Goal: Information Seeking & Learning: Learn about a topic

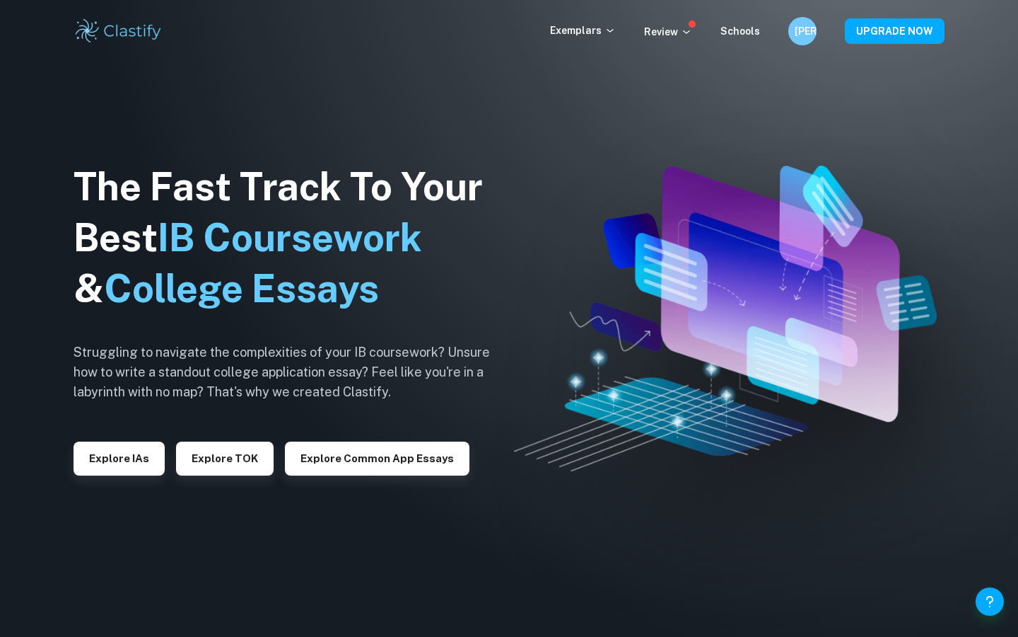
click at [120, 482] on div "The Fast Track To Your Best IB Coursework & College Essays Struggling to naviga…" at bounding box center [293, 318] width 438 height 484
click at [120, 455] on button "Explore IAs" at bounding box center [119, 458] width 91 height 34
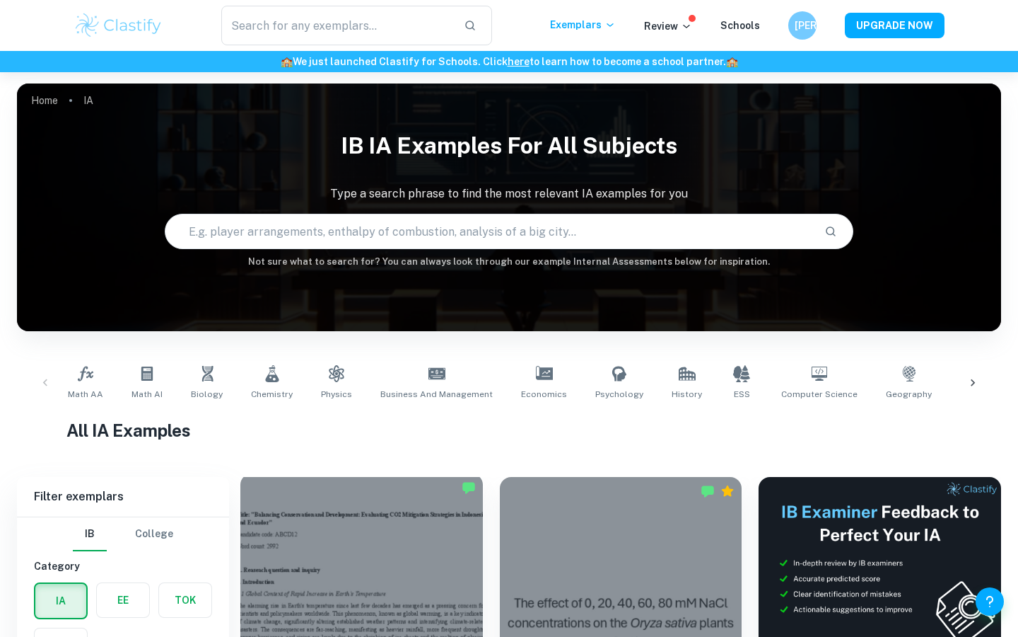
scroll to position [6, 0]
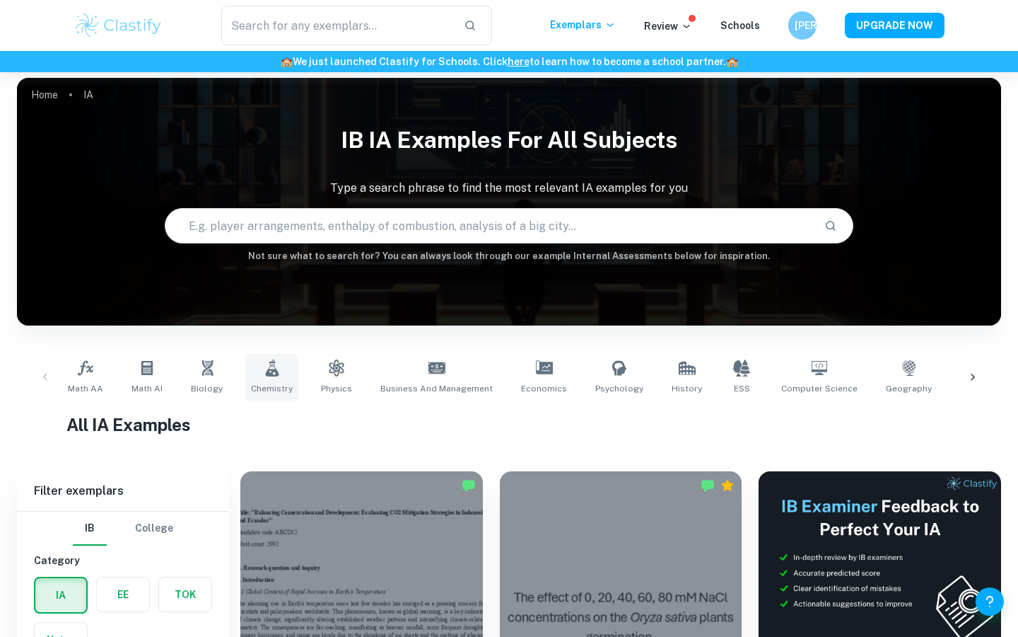
click at [269, 361] on icon at bounding box center [271, 367] width 13 height 17
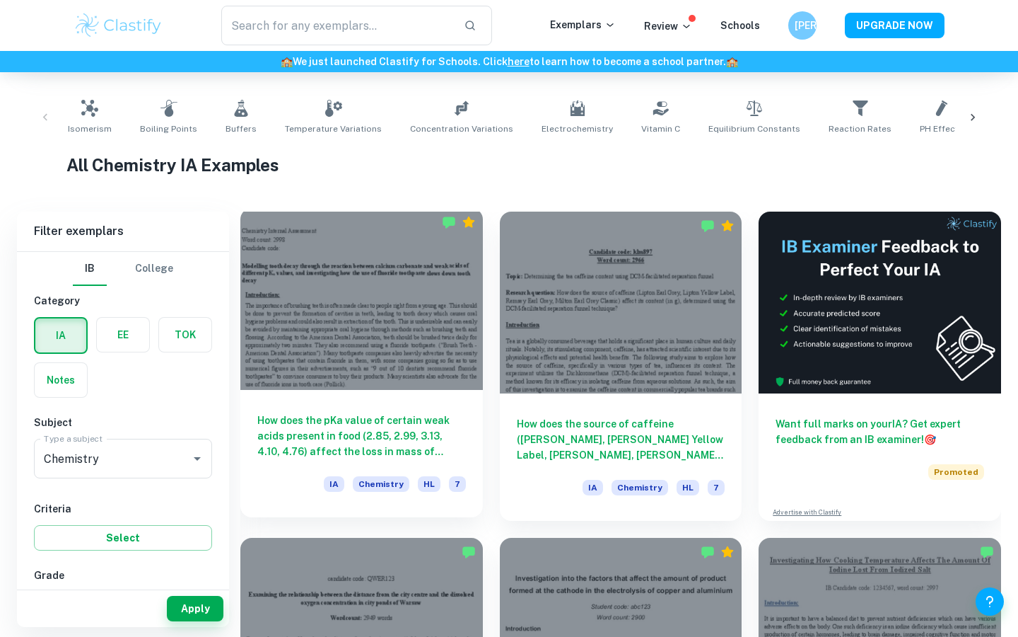
scroll to position [262, 0]
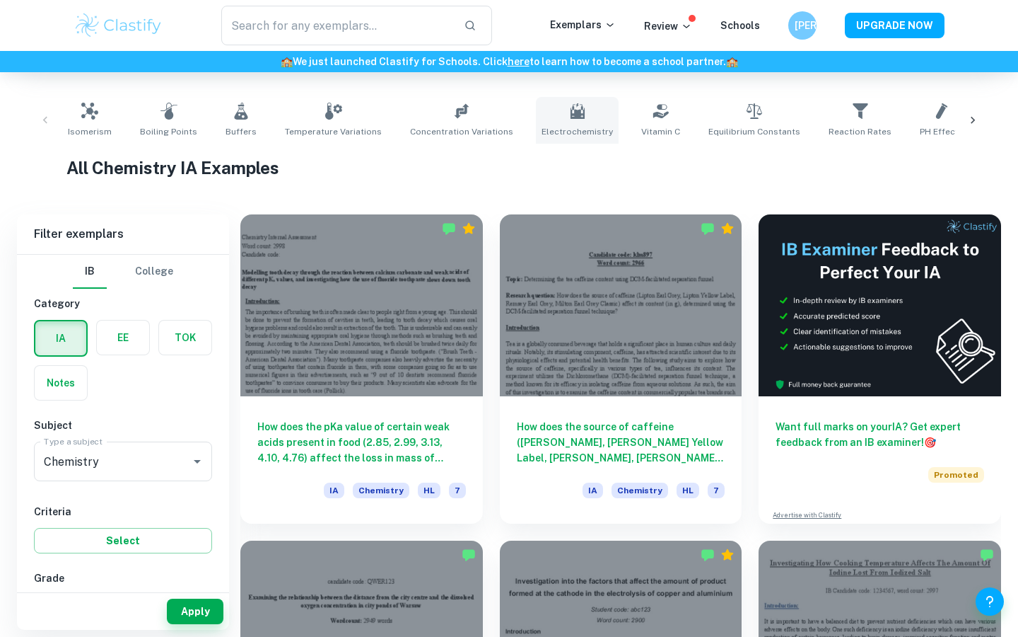
click at [568, 139] on link "Electrochemistry" at bounding box center [577, 120] width 83 height 47
type input "Electrochemistry"
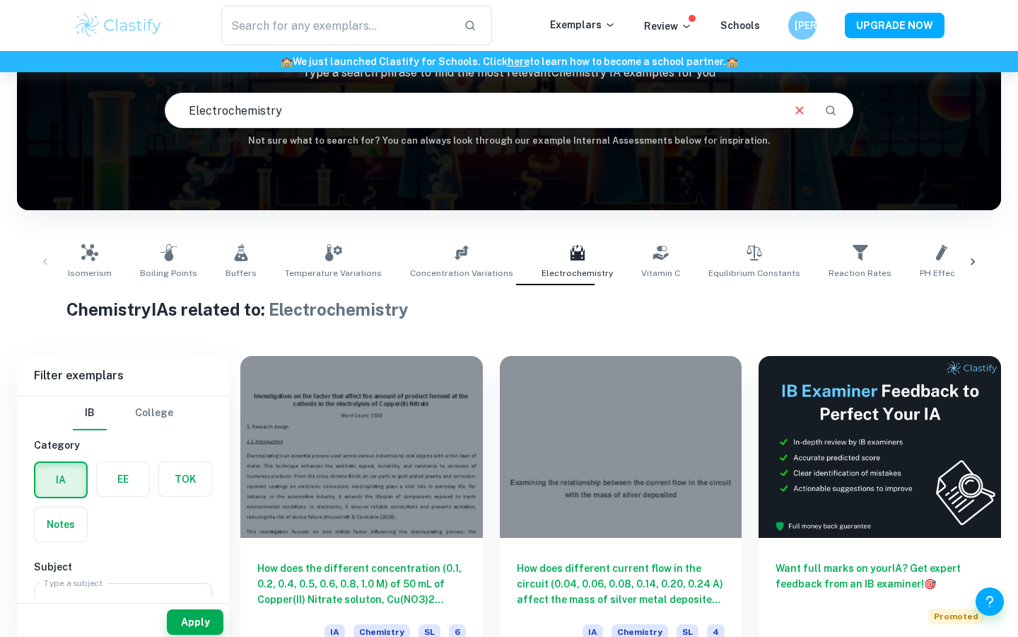
scroll to position [144, 0]
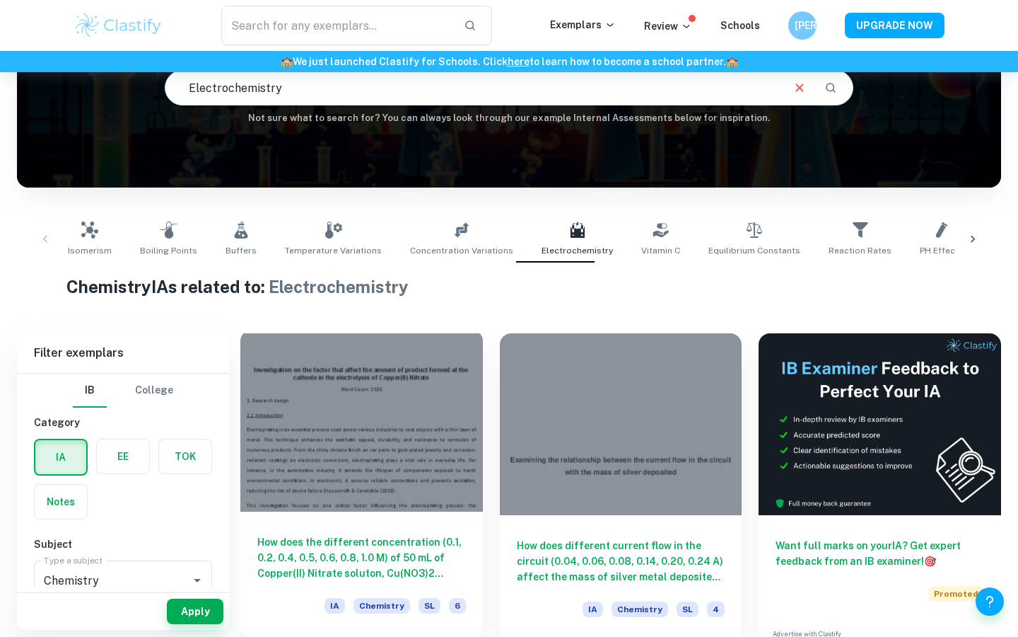
click at [369, 447] on div at bounding box center [361, 421] width 243 height 182
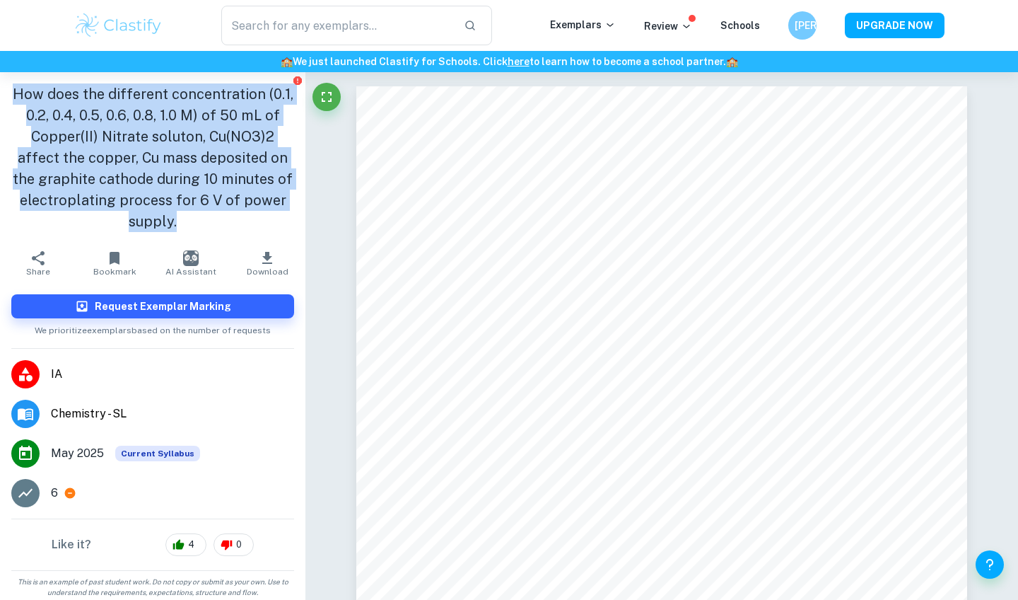
drag, startPoint x: 185, startPoint y: 230, endPoint x: 12, endPoint y: 85, distance: 225.9
click at [11, 86] on h1 "How does the different concentration (0.1, 0.2, 0.4, 0.5, 0.6, 0.8, 1.0 M) of 5…" at bounding box center [152, 157] width 283 height 149
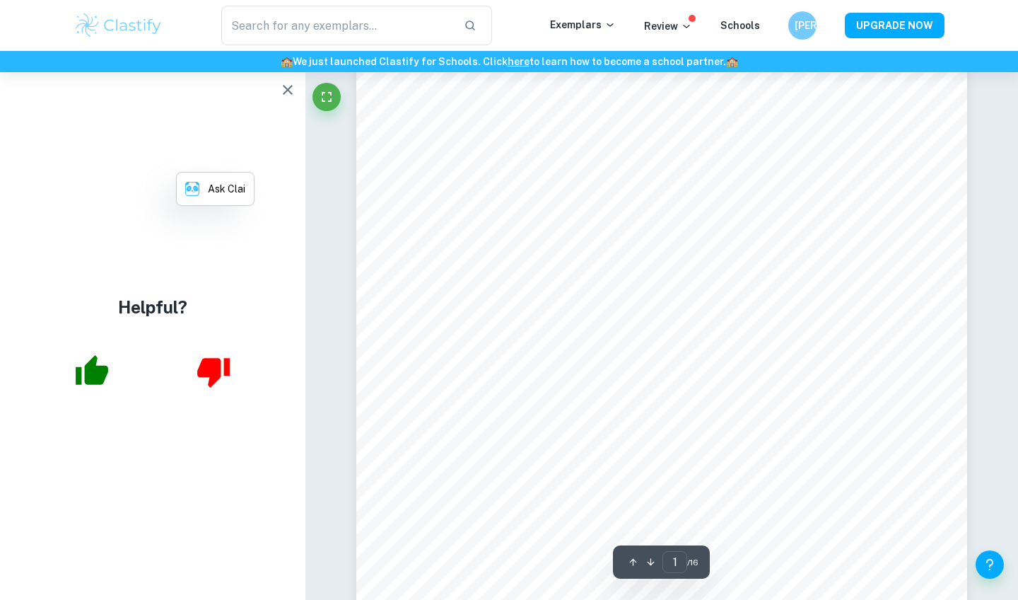
scroll to position [71, 0]
click at [272, 139] on div "Helpful?" at bounding box center [153, 336] width 306 height 528
click at [284, 93] on icon "button" at bounding box center [288, 90] width 10 height 10
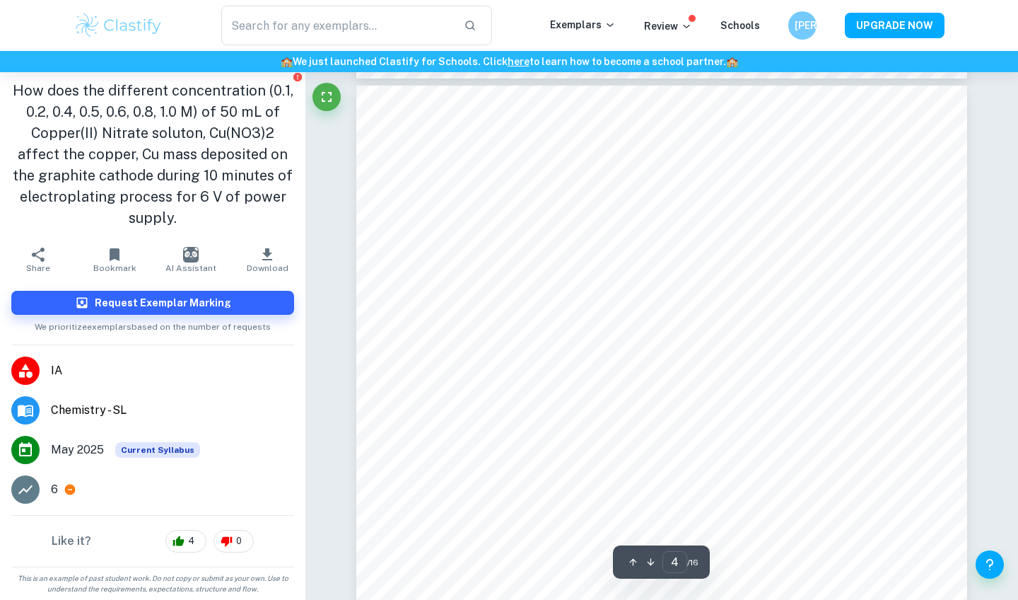
scroll to position [2808, 0]
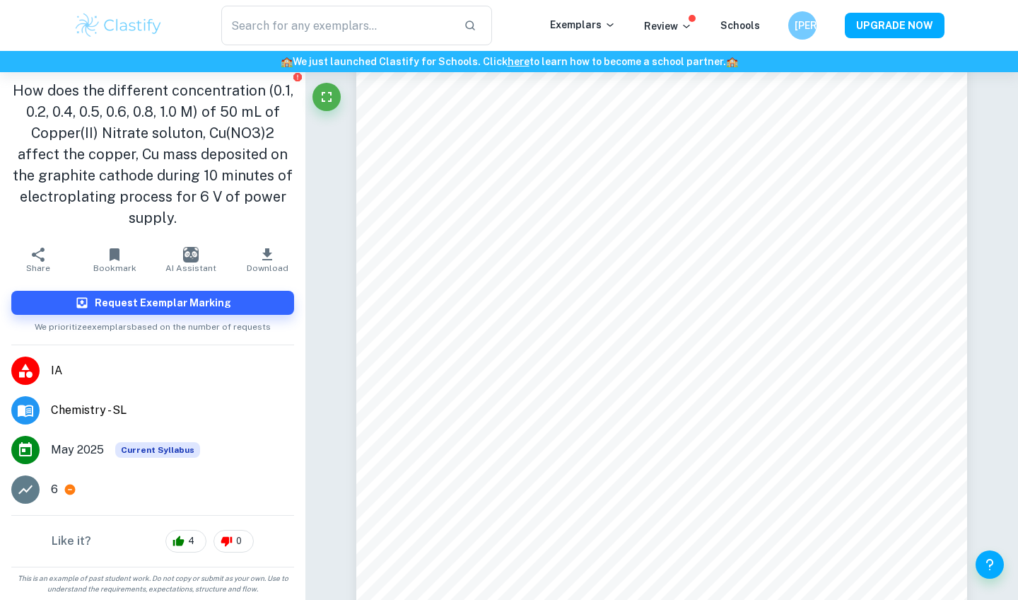
click at [42, 255] on icon "button" at bounding box center [38, 254] width 17 height 17
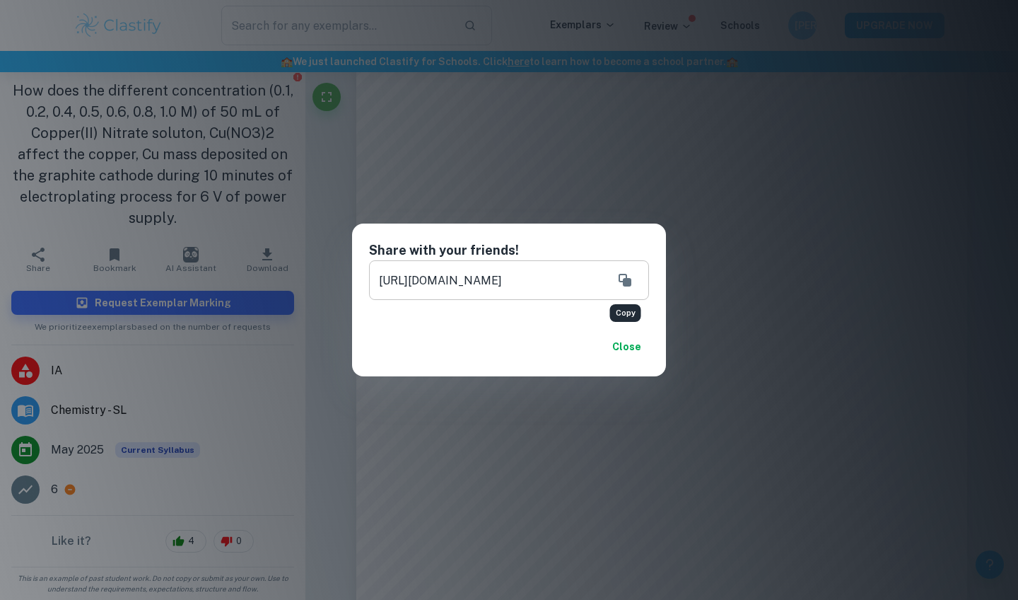
click at [620, 277] on icon "Copy" at bounding box center [625, 280] width 13 height 13
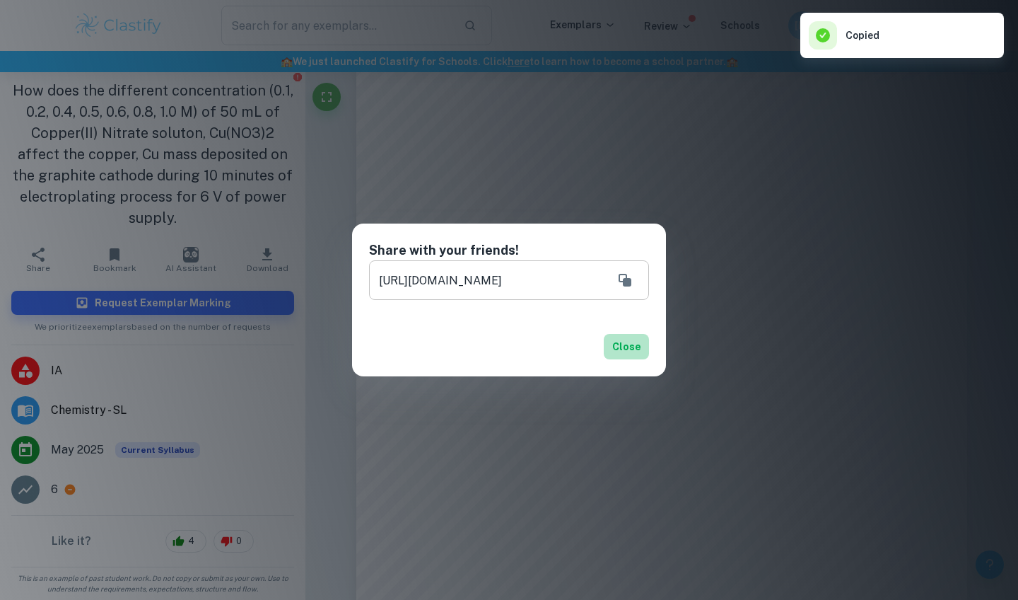
click at [629, 344] on button "Close" at bounding box center [626, 346] width 45 height 25
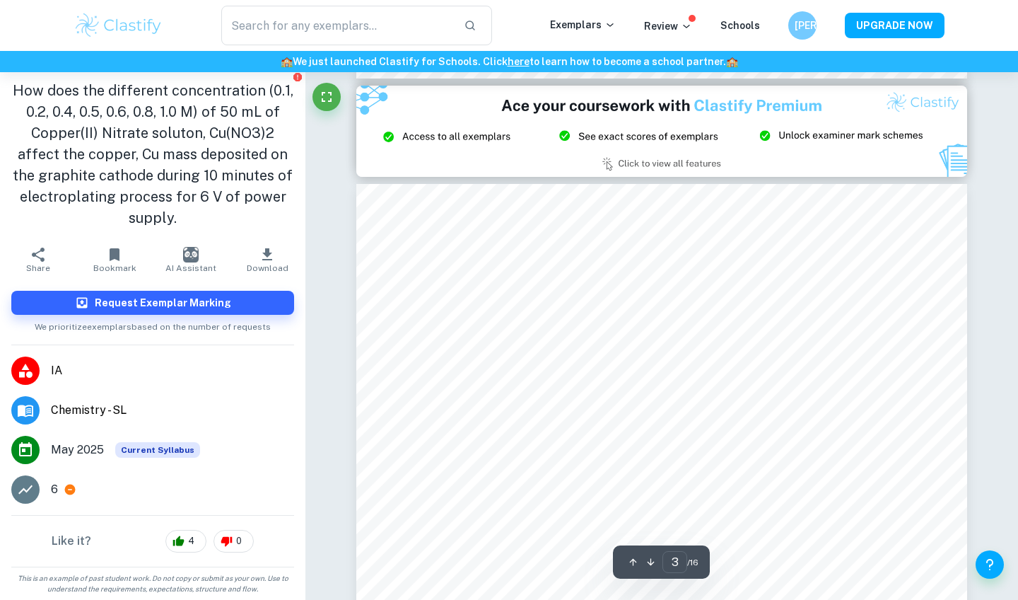
scroll to position [1962, 0]
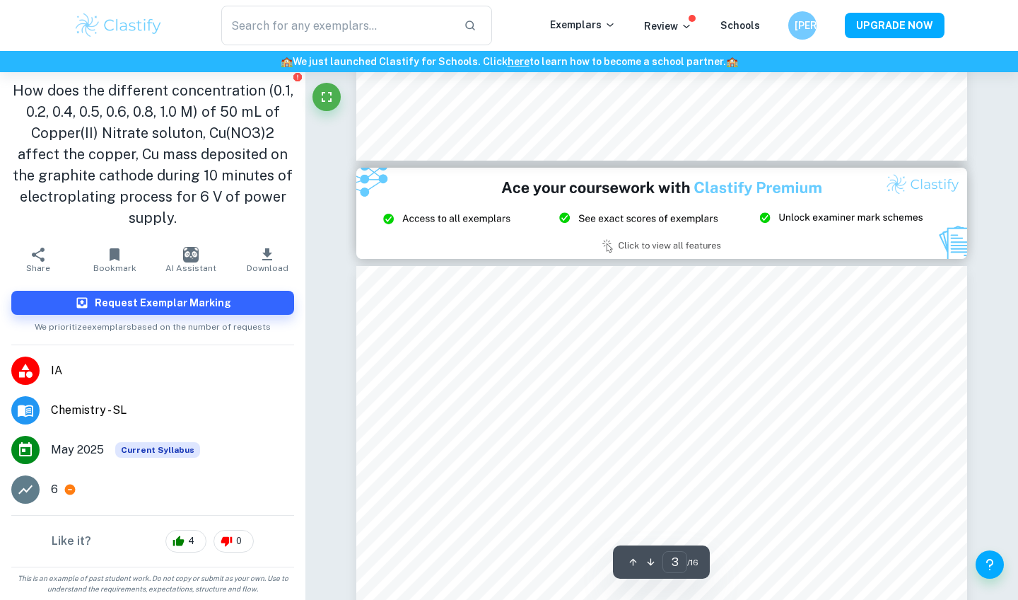
type input "2"
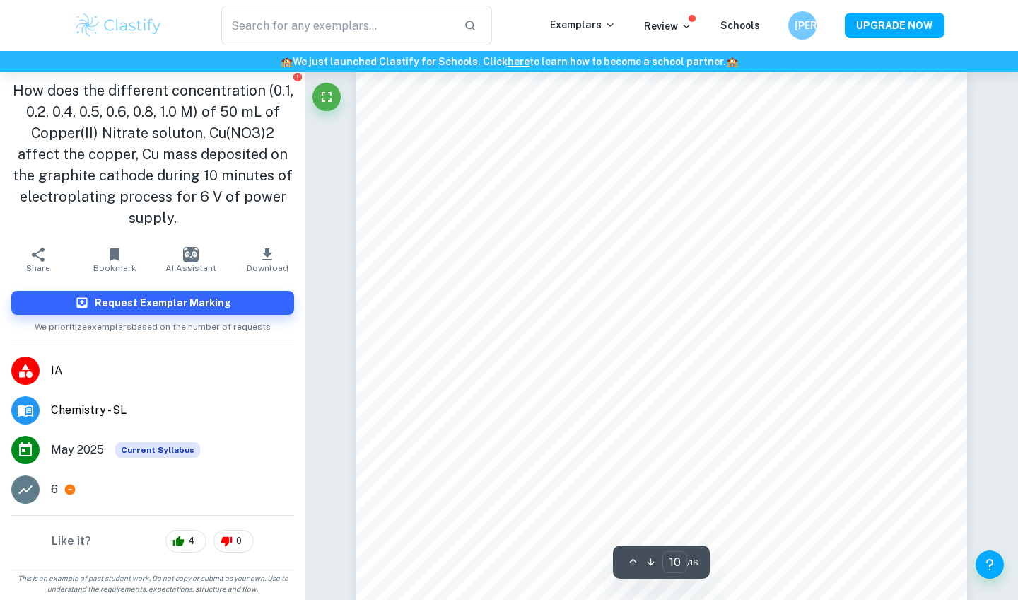
scroll to position [8684, 0]
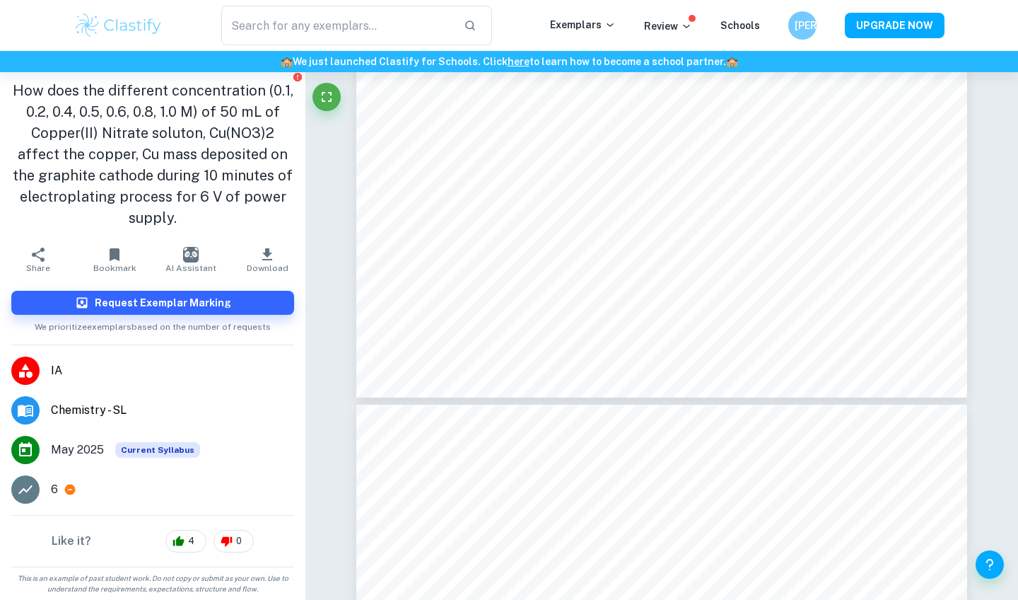
click at [25, 488] on icon at bounding box center [25, 489] width 17 height 17
click at [65, 488] on icon at bounding box center [70, 489] width 11 height 11
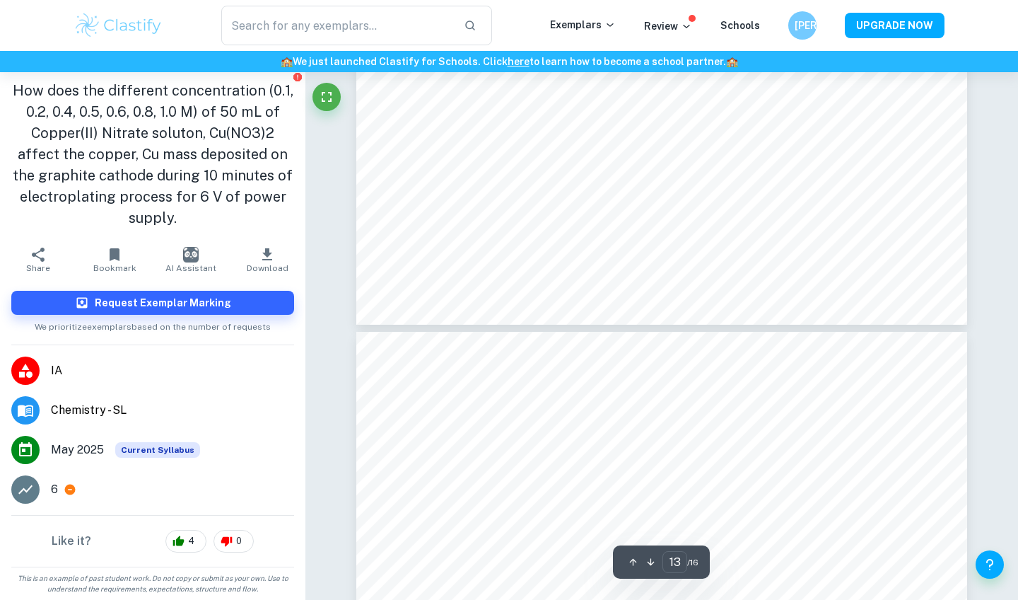
type input "12"
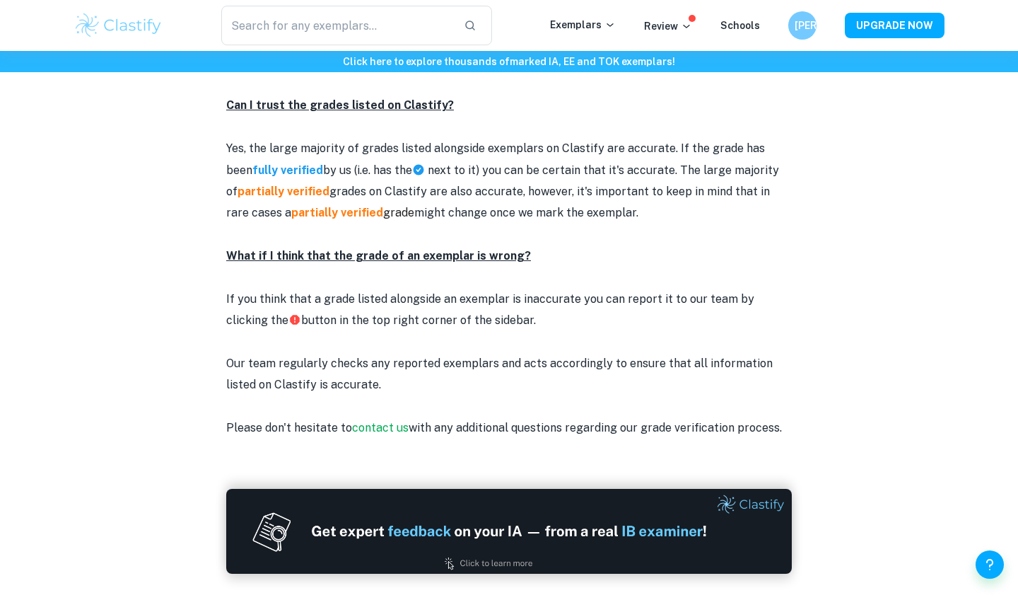
scroll to position [1782, 0]
